Goal: Transaction & Acquisition: Purchase product/service

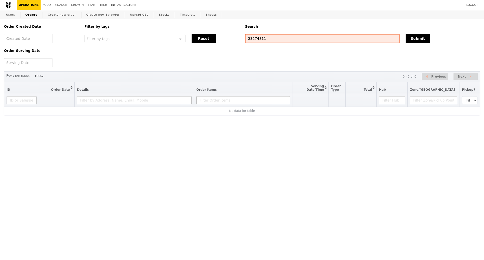
select select "100"
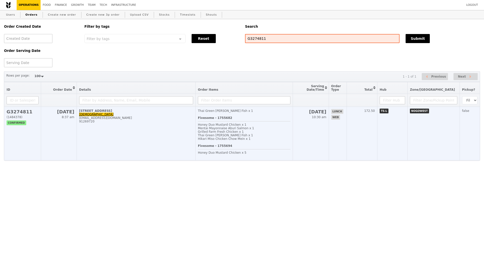
click at [137, 129] on td "[STREET_ADDRESS] Zen [EMAIL_ADDRESS][DOMAIN_NAME] 91269720" at bounding box center [136, 134] width 119 height 54
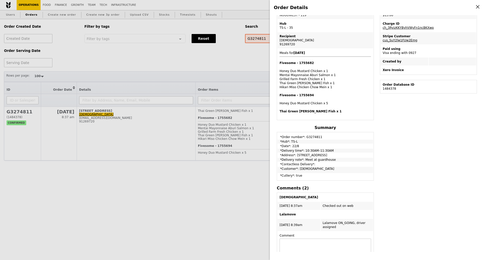
scroll to position [119, 0]
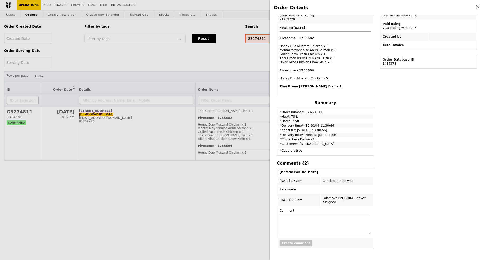
click at [204, 204] on div "Order Details Edit order Changelog Cancel Order ID G3274811 – View receipt | Pi…" at bounding box center [242, 130] width 484 height 260
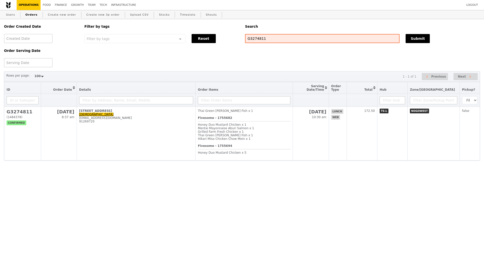
scroll to position [145, 0]
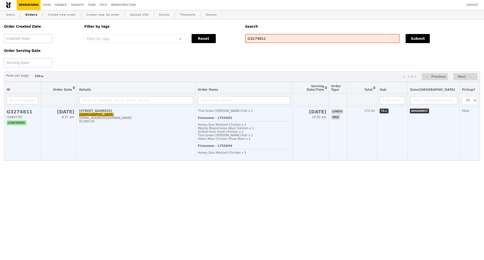
click at [134, 130] on td "[STREET_ADDRESS] Zen [EMAIL_ADDRESS][DOMAIN_NAME] 91269720" at bounding box center [136, 134] width 119 height 54
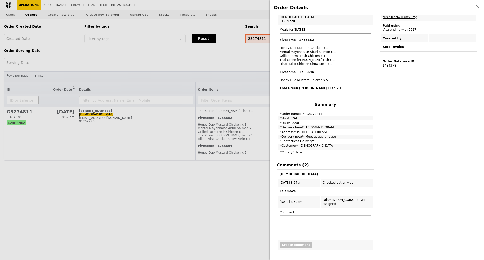
scroll to position [119, 0]
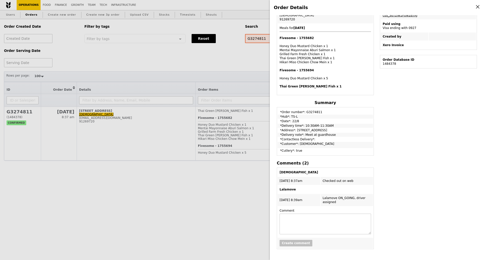
click at [125, 138] on div "Order Details Edit order Changelog Cancel Order ID G3274811 – View receipt | Pi…" at bounding box center [242, 130] width 484 height 260
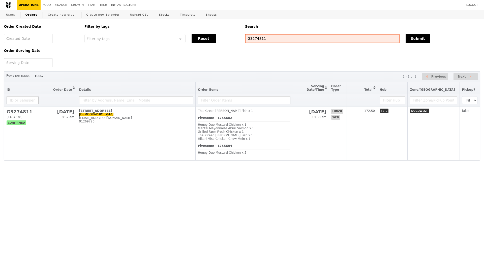
scroll to position [145, 0]
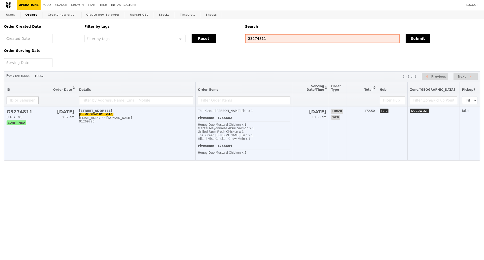
click at [95, 120] on div "[EMAIL_ADDRESS][DOMAIN_NAME]" at bounding box center [136, 118] width 114 height 4
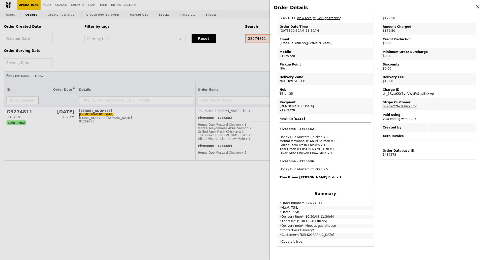
scroll to position [15, 0]
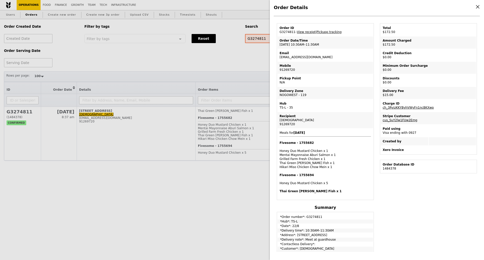
click at [121, 167] on div "Order Details Edit order Changelog Cancel Order ID G3274811 – View receipt | Pi…" at bounding box center [242, 130] width 484 height 260
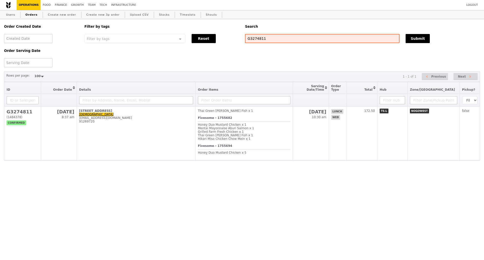
scroll to position [36, 0]
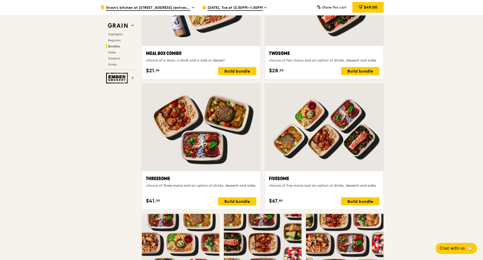
scroll to position [725, 0]
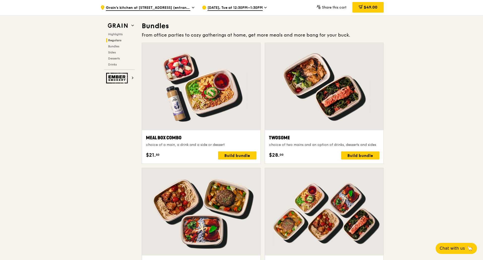
click at [231, 90] on div at bounding box center [201, 86] width 118 height 87
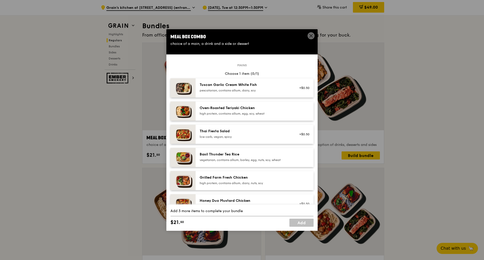
click at [310, 37] on icon at bounding box center [311, 36] width 5 height 5
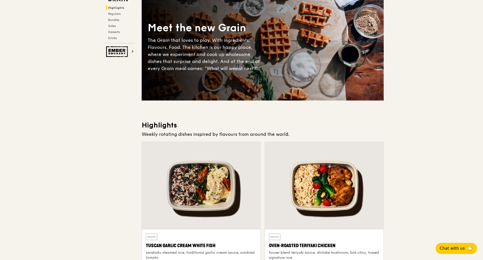
scroll to position [0, 0]
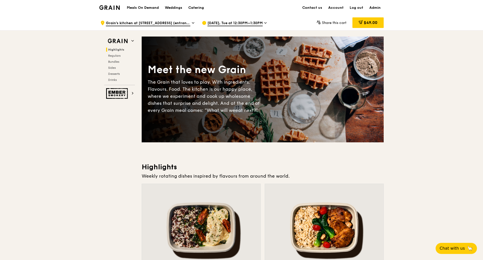
click at [154, 7] on h1 "Meals On Demand" at bounding box center [143, 7] width 32 height 5
click at [140, 8] on h1 "Meals On Demand" at bounding box center [143, 7] width 32 height 5
click at [145, 8] on h1 "Meals On Demand" at bounding box center [143, 7] width 32 height 5
click at [138, 8] on h1 "Meals On Demand" at bounding box center [143, 7] width 32 height 5
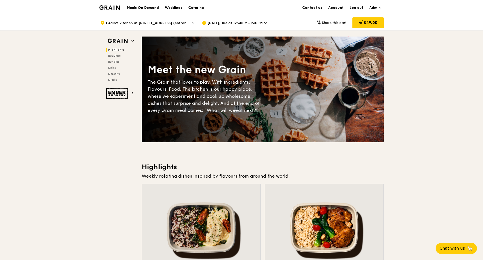
click at [198, 8] on div "Catering" at bounding box center [196, 7] width 16 height 15
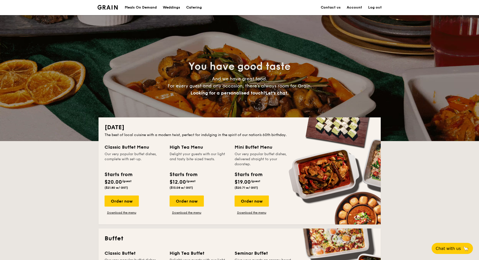
click at [131, 7] on div "Meals On Demand" at bounding box center [141, 7] width 32 height 15
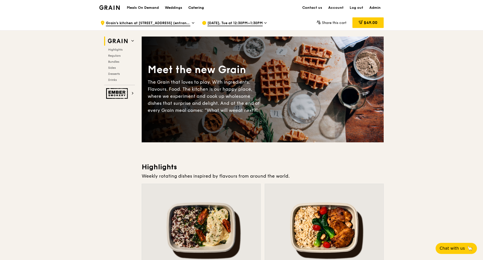
click at [197, 9] on div "Catering" at bounding box center [196, 7] width 16 height 15
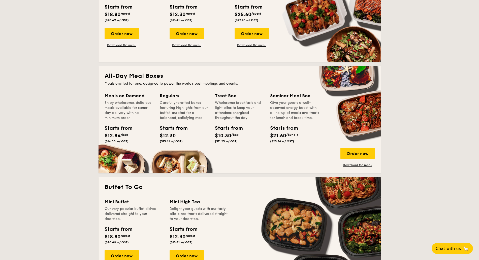
scroll to position [284, 0]
